Goal: Use online tool/utility: Utilize a website feature to perform a specific function

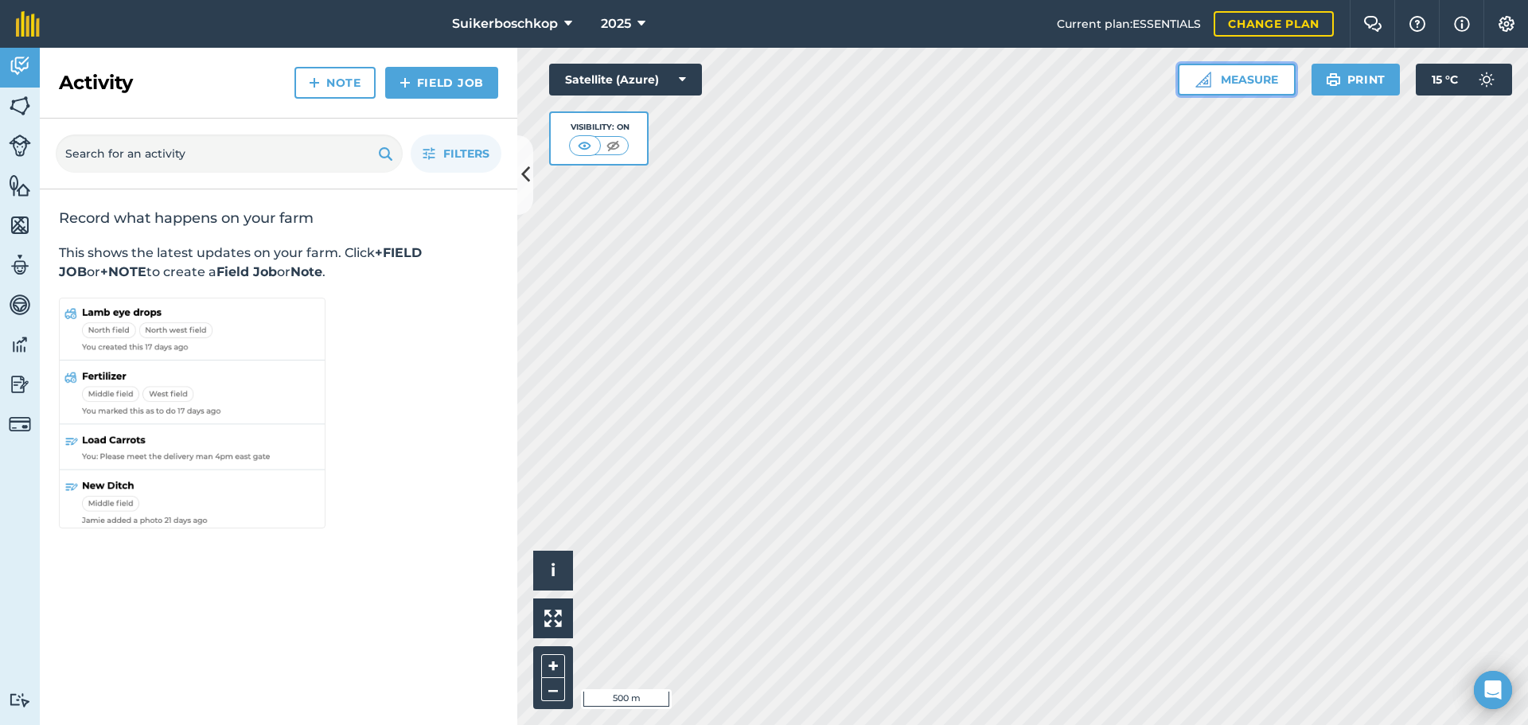
click at [1219, 78] on button "Measure" at bounding box center [1237, 80] width 118 height 32
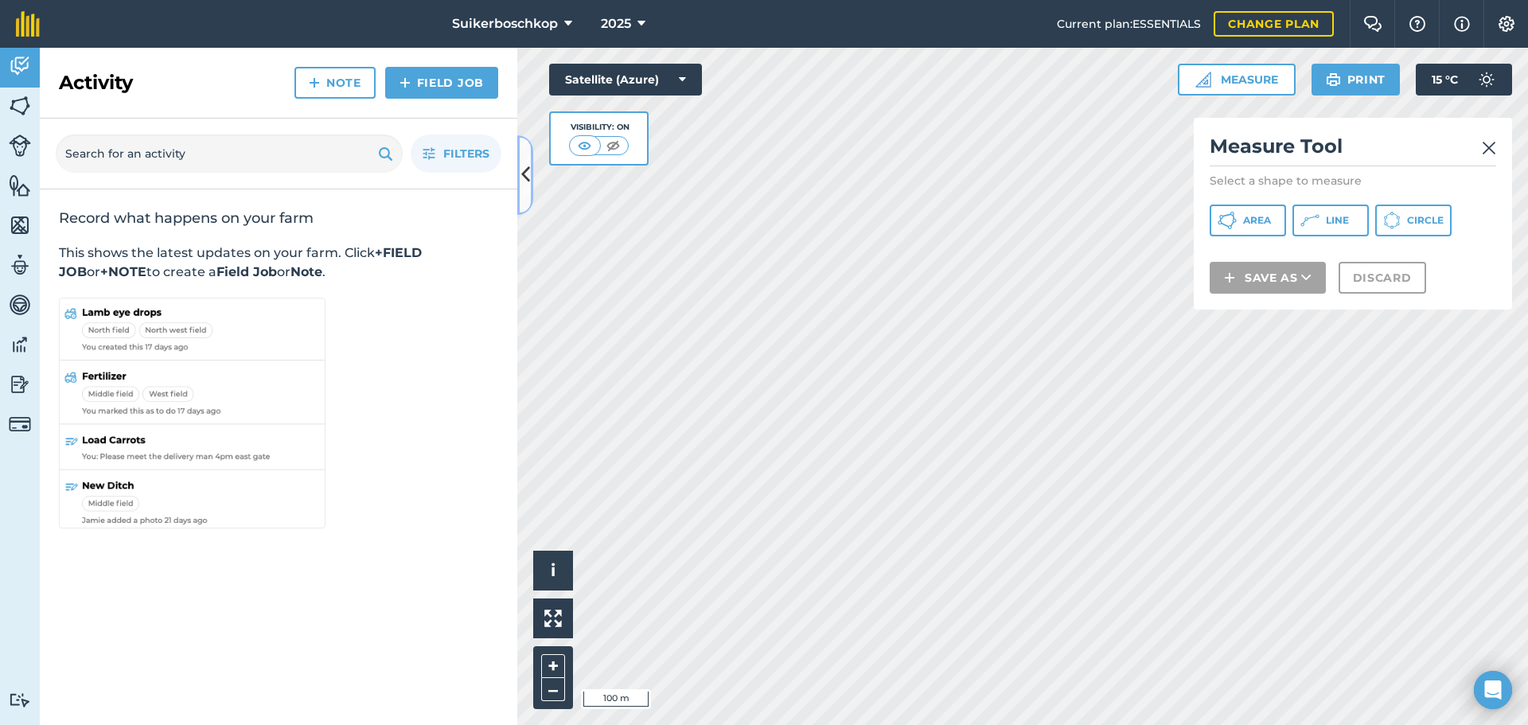
click at [522, 170] on icon at bounding box center [525, 175] width 9 height 28
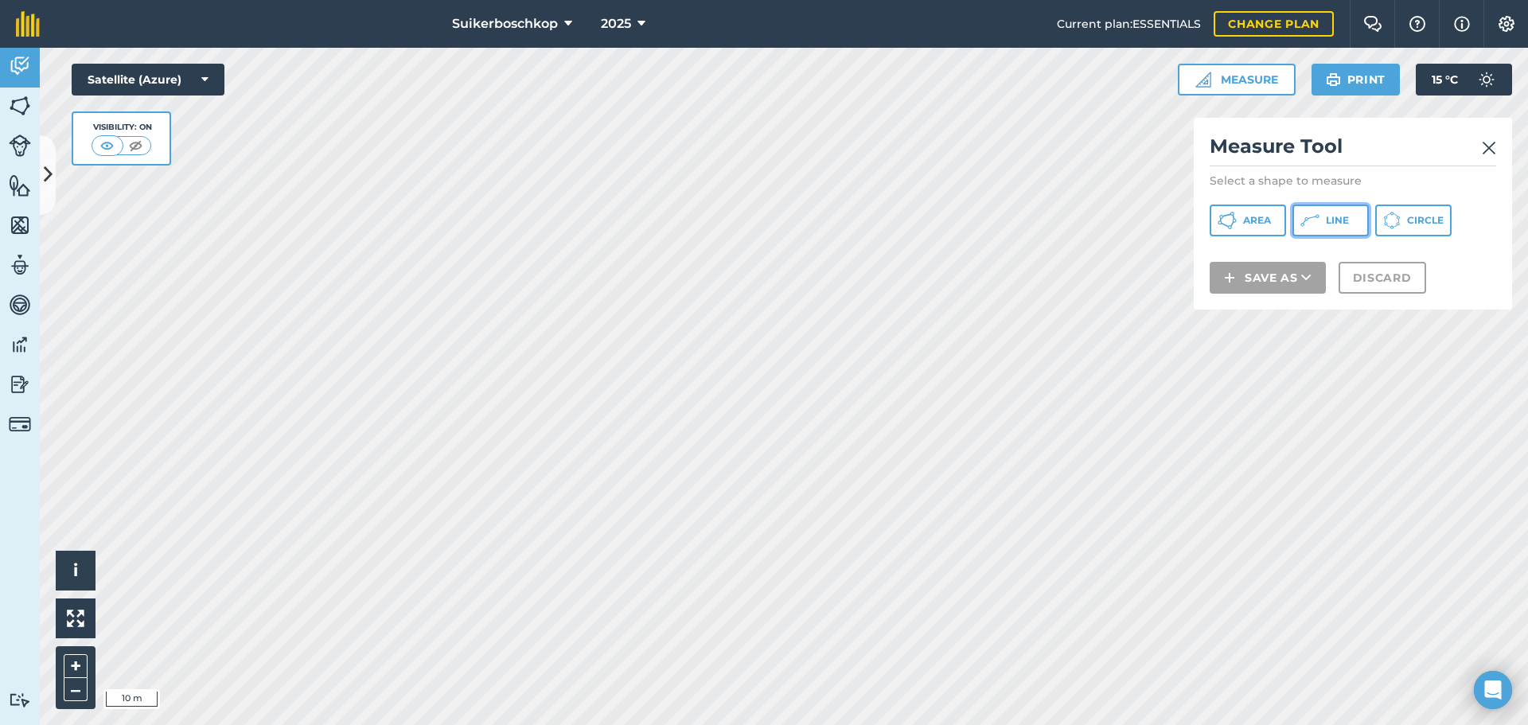
click at [1338, 214] on span "Line" at bounding box center [1337, 220] width 23 height 13
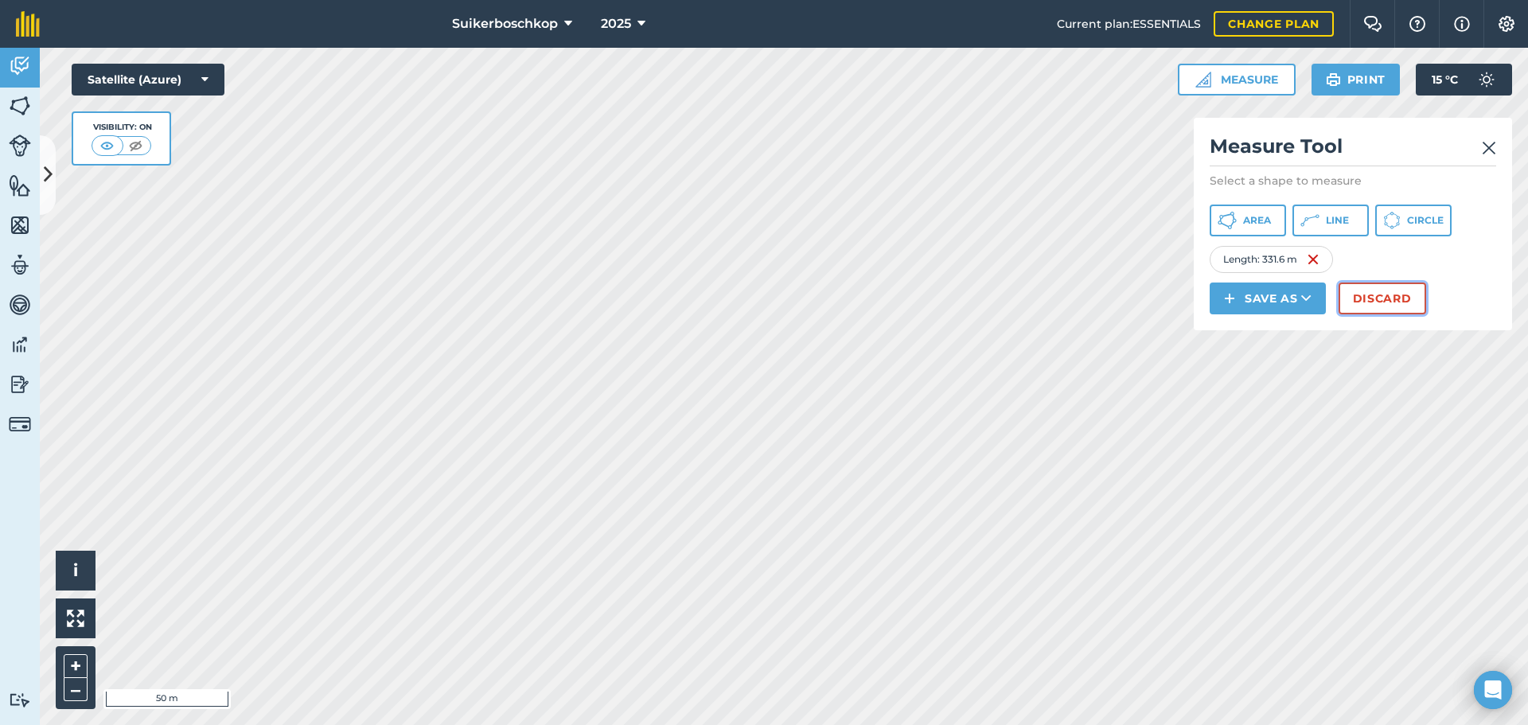
click at [1381, 297] on button "Discard" at bounding box center [1382, 298] width 88 height 32
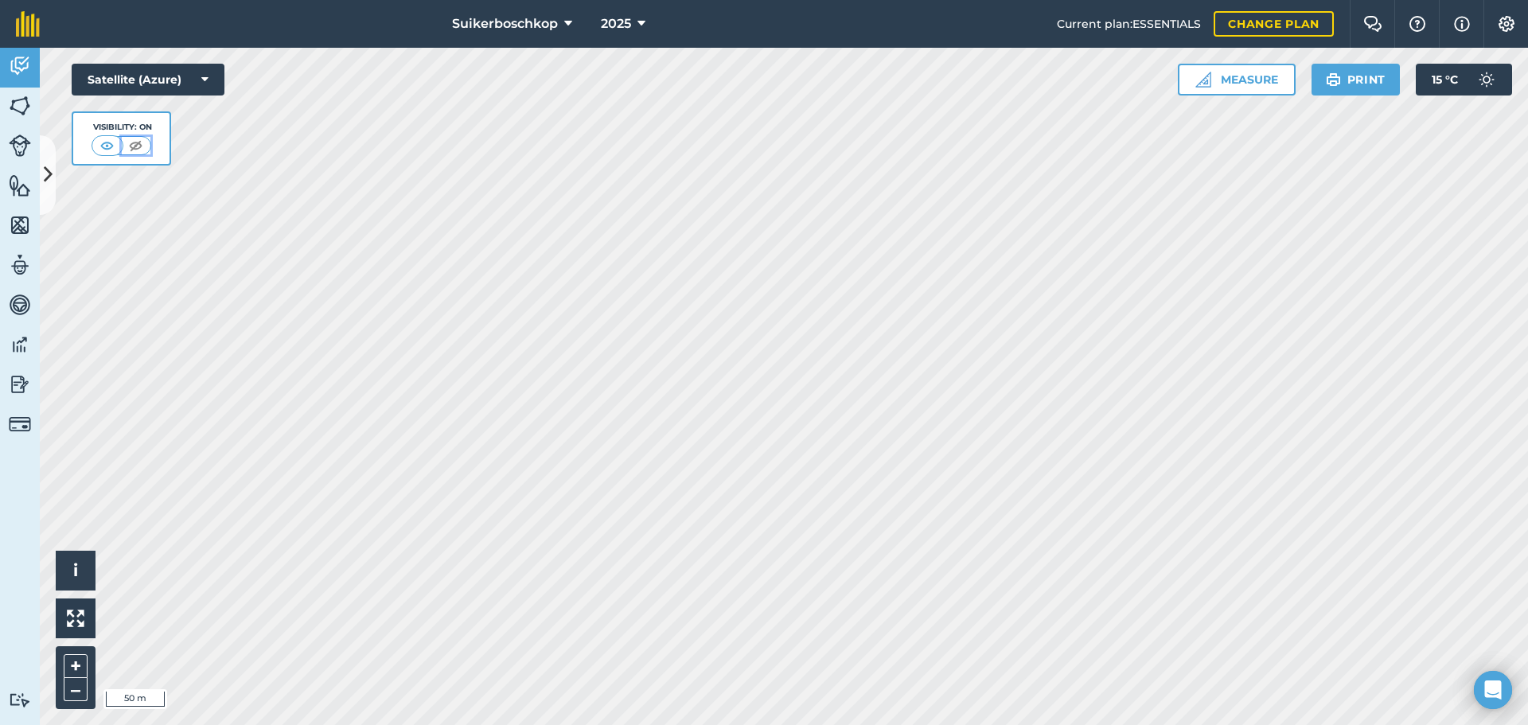
click at [138, 144] on img at bounding box center [136, 146] width 20 height 16
click at [208, 81] on icon at bounding box center [204, 80] width 7 height 16
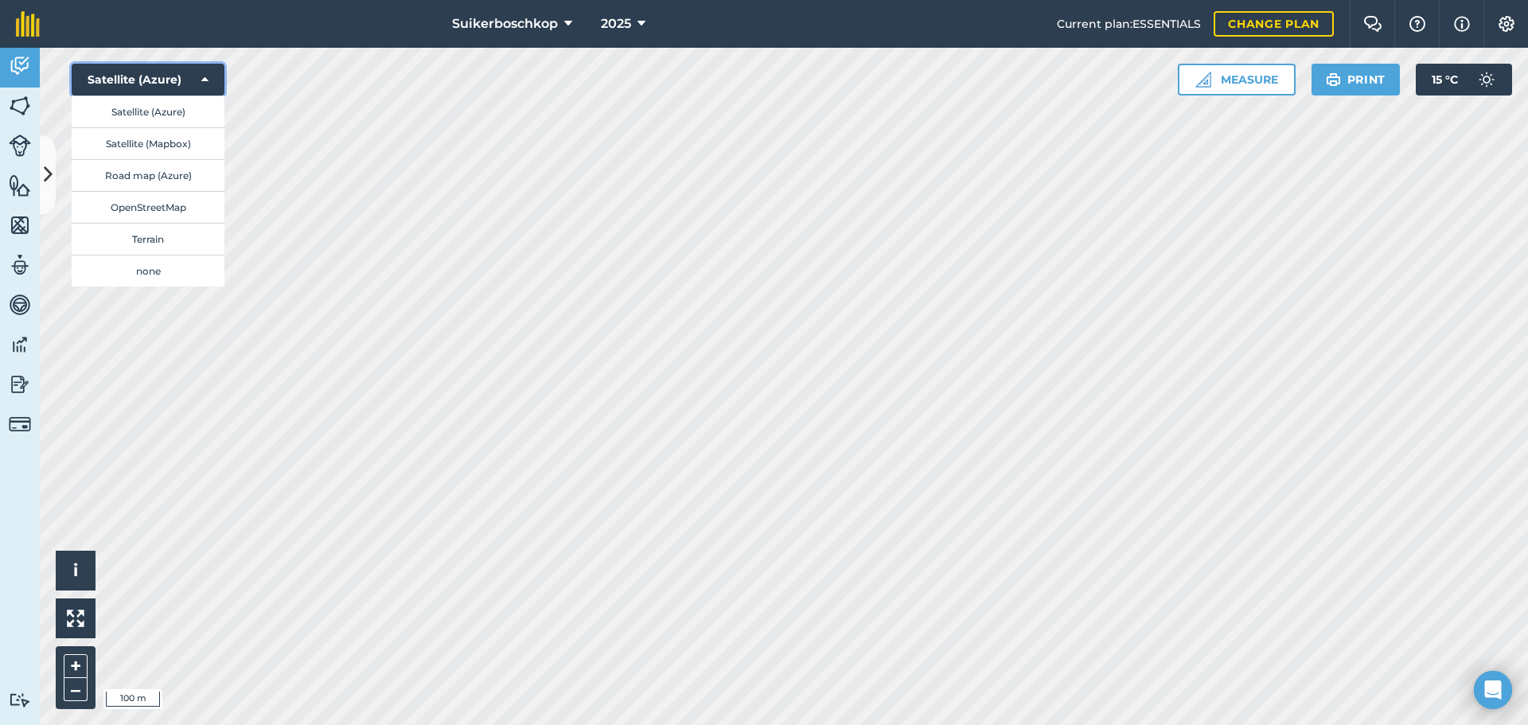
click at [207, 81] on icon at bounding box center [204, 80] width 7 height 16
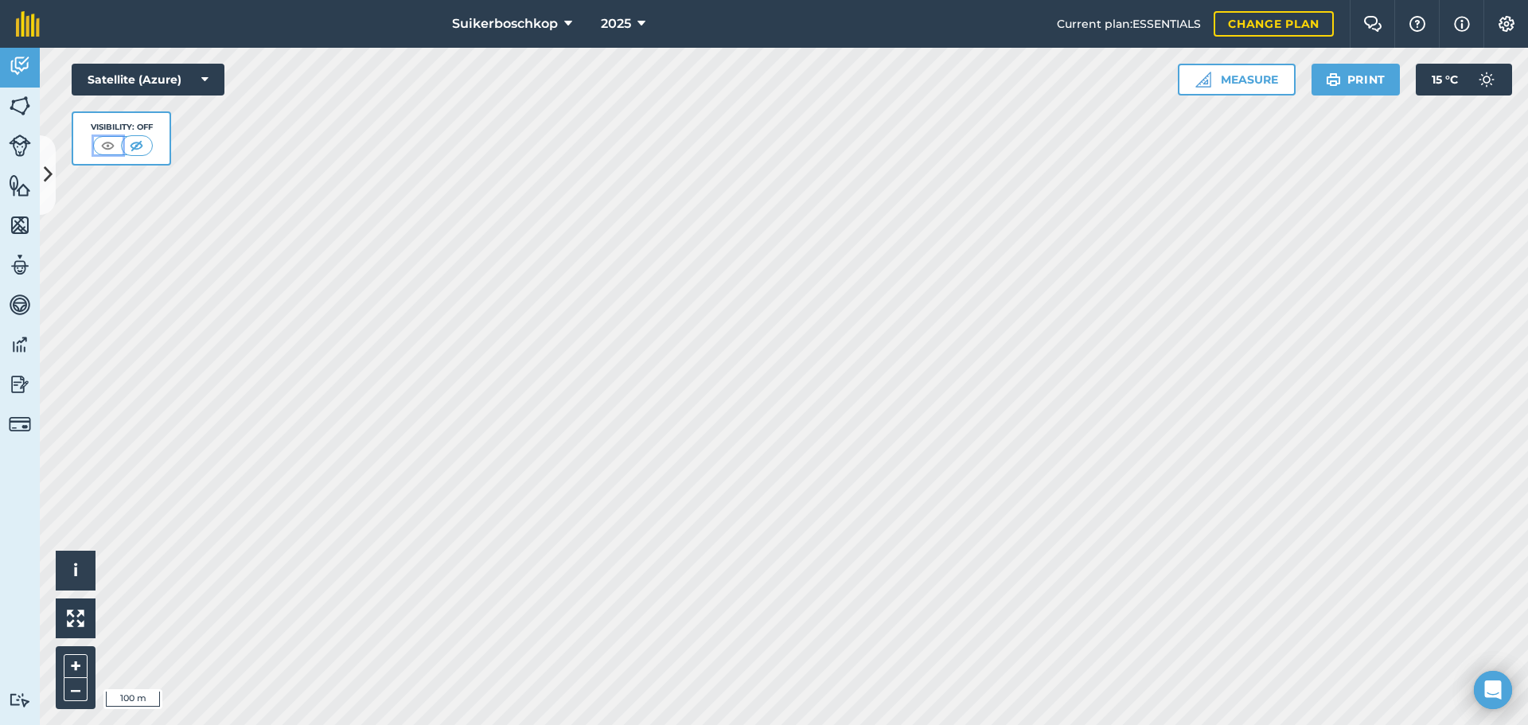
click at [105, 148] on img at bounding box center [108, 146] width 20 height 16
